Goal: Transaction & Acquisition: Purchase product/service

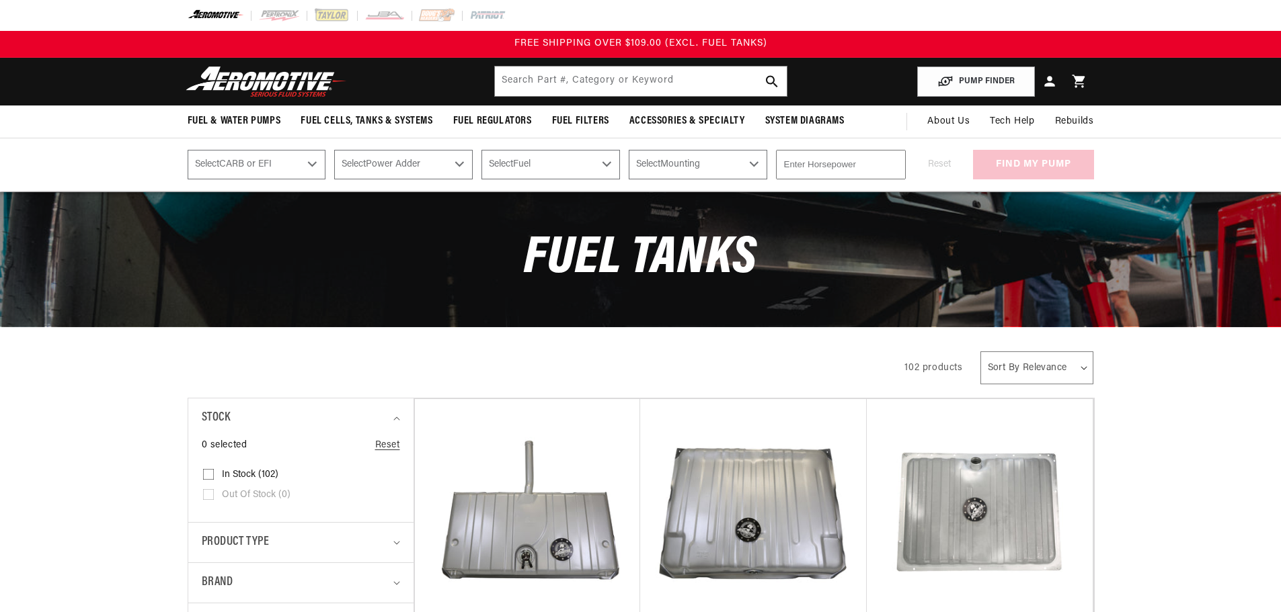
click at [311, 163] on select "Select CARB or EFI Carbureted Fuel Injected" at bounding box center [257, 165] width 138 height 30
select select "Fuel-Injected"
click at [188, 150] on select "Select CARB or EFI Carbureted Fuel Injected" at bounding box center [257, 165] width 138 height 30
click at [311, 162] on select "Select CARB or EFI Carbureted Fuel Injected" at bounding box center [257, 165] width 138 height 30
click at [188, 150] on select "Select CARB or EFI Carbureted Fuel Injected" at bounding box center [257, 165] width 138 height 30
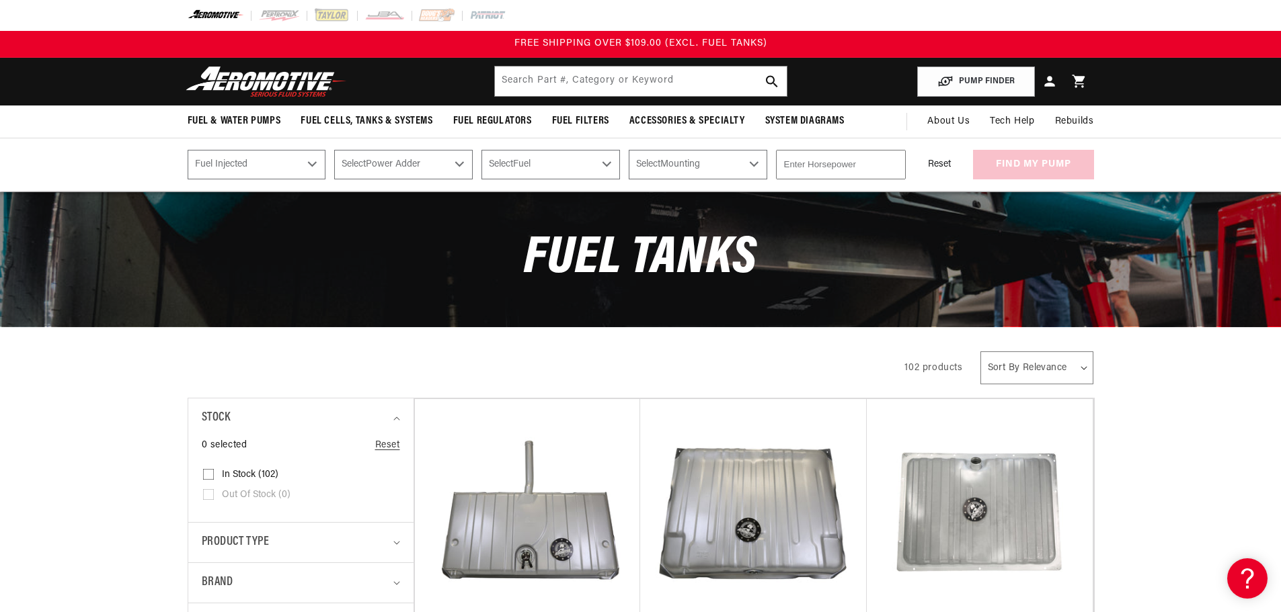
select select "Carbureted"
click at [459, 165] on select "Select Power Adder No - Naturally Aspirated Yes - Forced Induction" at bounding box center [403, 165] width 138 height 30
select select "No-Naturally-Aspirated"
click at [334, 150] on select "Select Power Adder No - Naturally Aspirated Yes - Forced Induction" at bounding box center [403, 165] width 138 height 30
select select "No-Naturally-Aspirated"
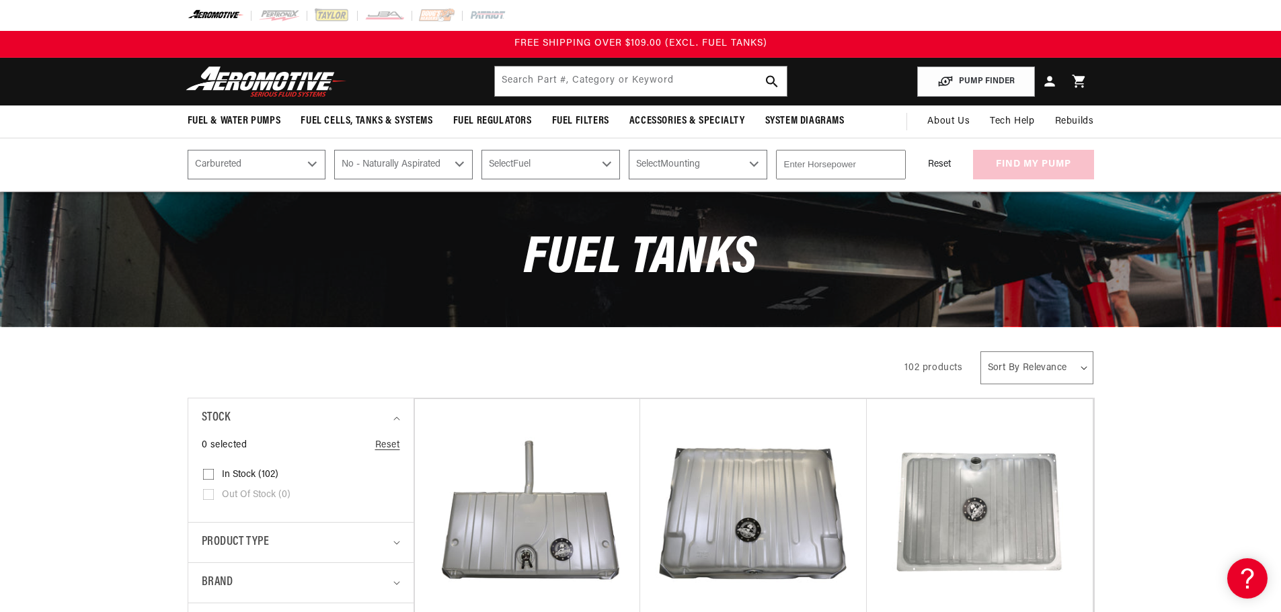
click at [604, 160] on select "Select Fuel E85 Gas" at bounding box center [550, 165] width 138 height 30
select select "Gas"
click at [481, 150] on select "Select Fuel E85 Gas" at bounding box center [550, 165] width 138 height 30
select select "Gas"
click at [746, 165] on select "Select Mounting External In-Tank" at bounding box center [698, 165] width 138 height 30
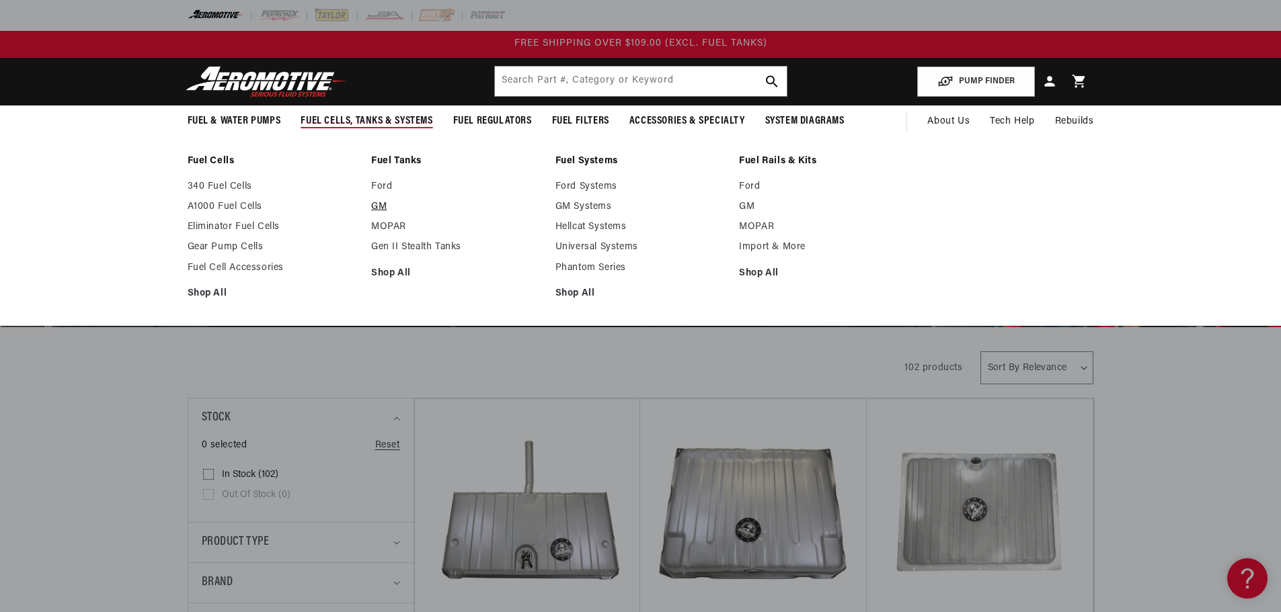
click at [375, 204] on link "GM" at bounding box center [456, 207] width 171 height 12
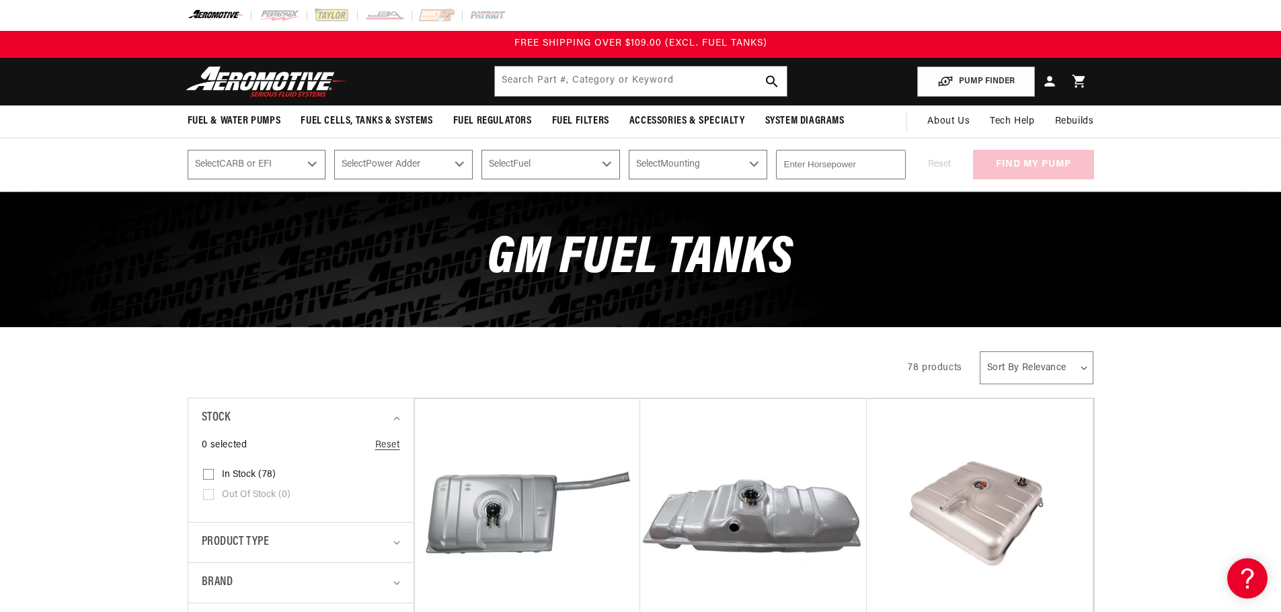
click at [458, 161] on select "Select Power Adder No - Naturally Aspirated Yes - Forced Induction" at bounding box center [403, 165] width 138 height 30
select select "No-Naturally-Aspirated"
click at [334, 150] on select "Select Power Adder No - Naturally Aspirated Yes - Forced Induction" at bounding box center [403, 165] width 138 height 30
select select "No-Naturally-Aspirated"
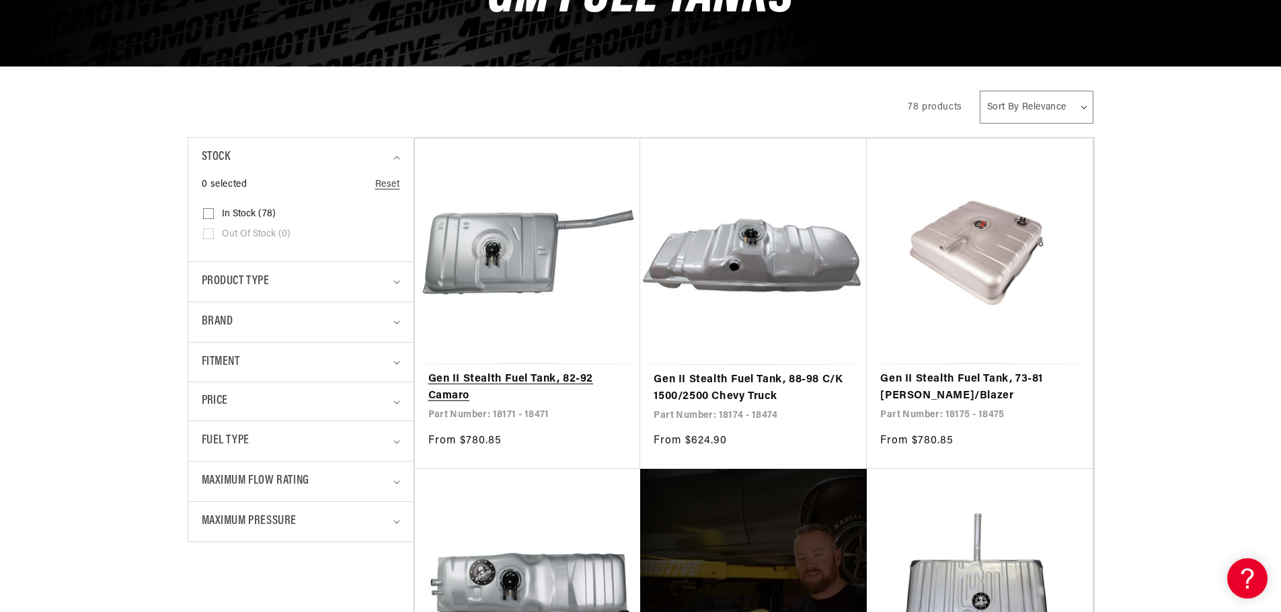
scroll to position [269, 0]
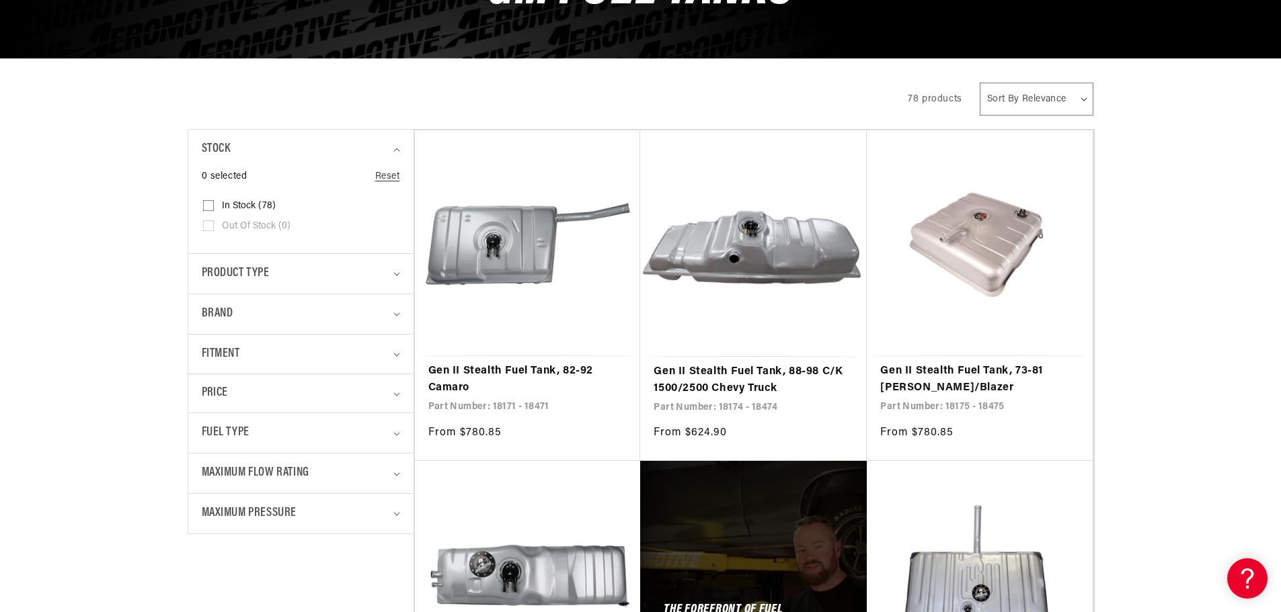
click at [1078, 98] on select "Sort By Relevance Sort By Price, Low to High Sort By Price, High to Low" at bounding box center [1036, 99] width 114 height 33
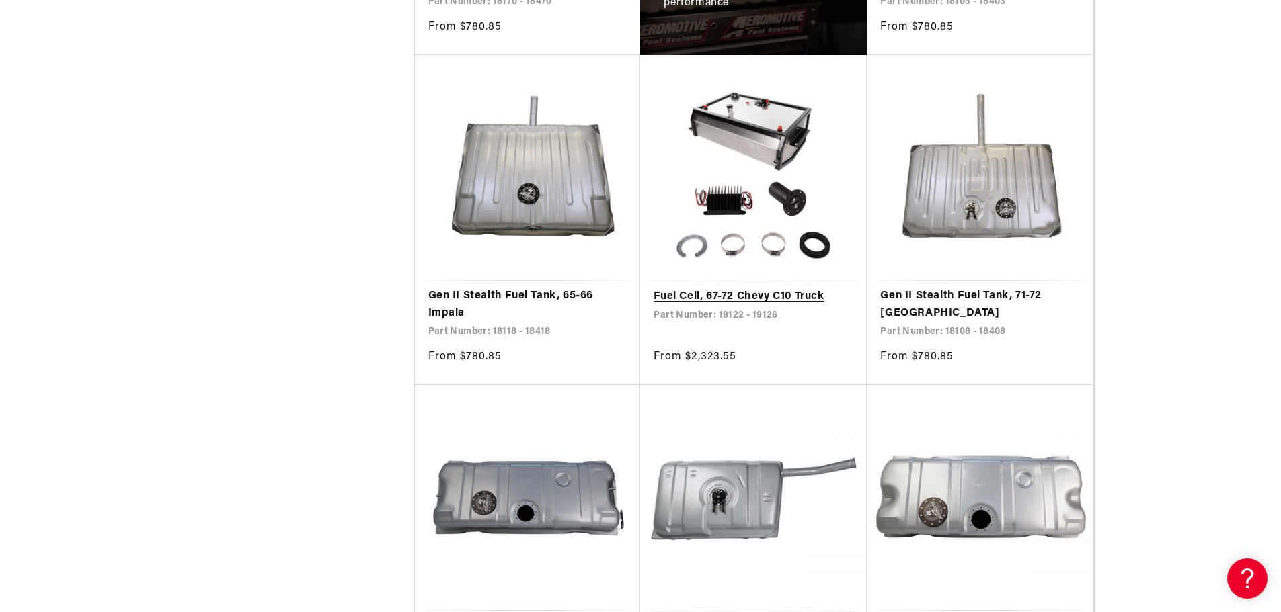
scroll to position [1008, 0]
